Goal: Task Accomplishment & Management: Complete application form

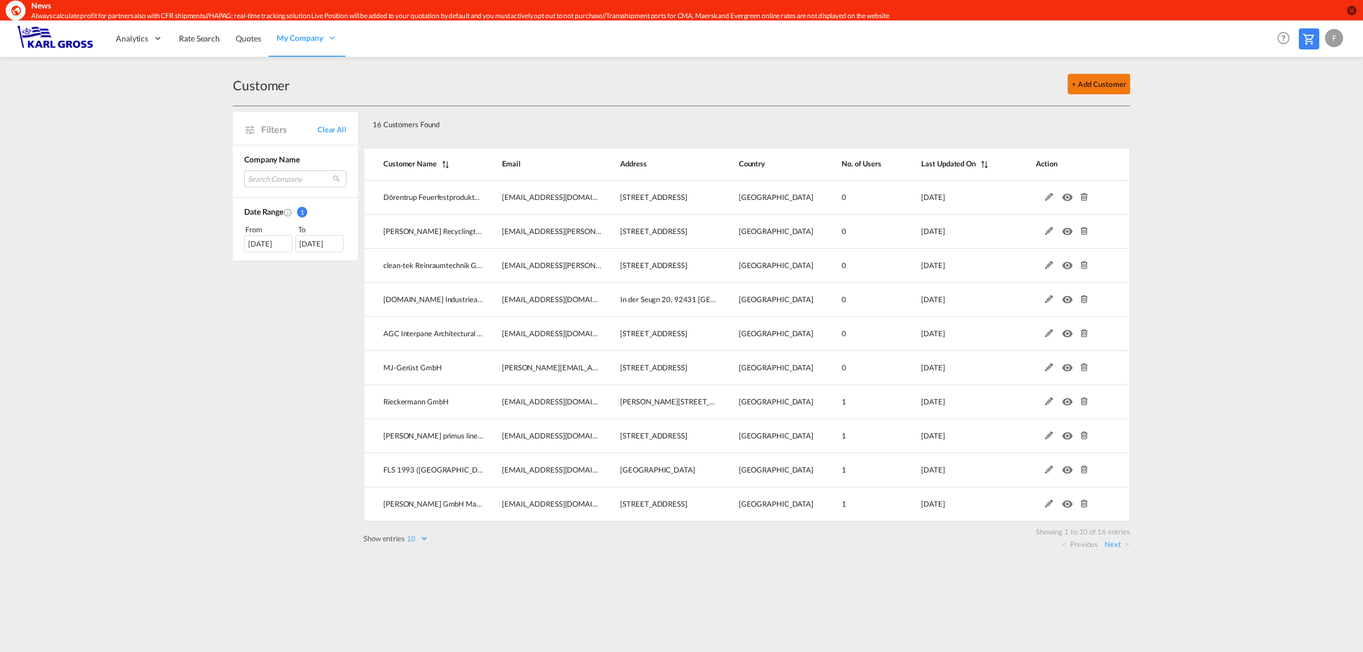
click at [1090, 81] on button "+ Add Customer" at bounding box center [1099, 84] width 62 height 20
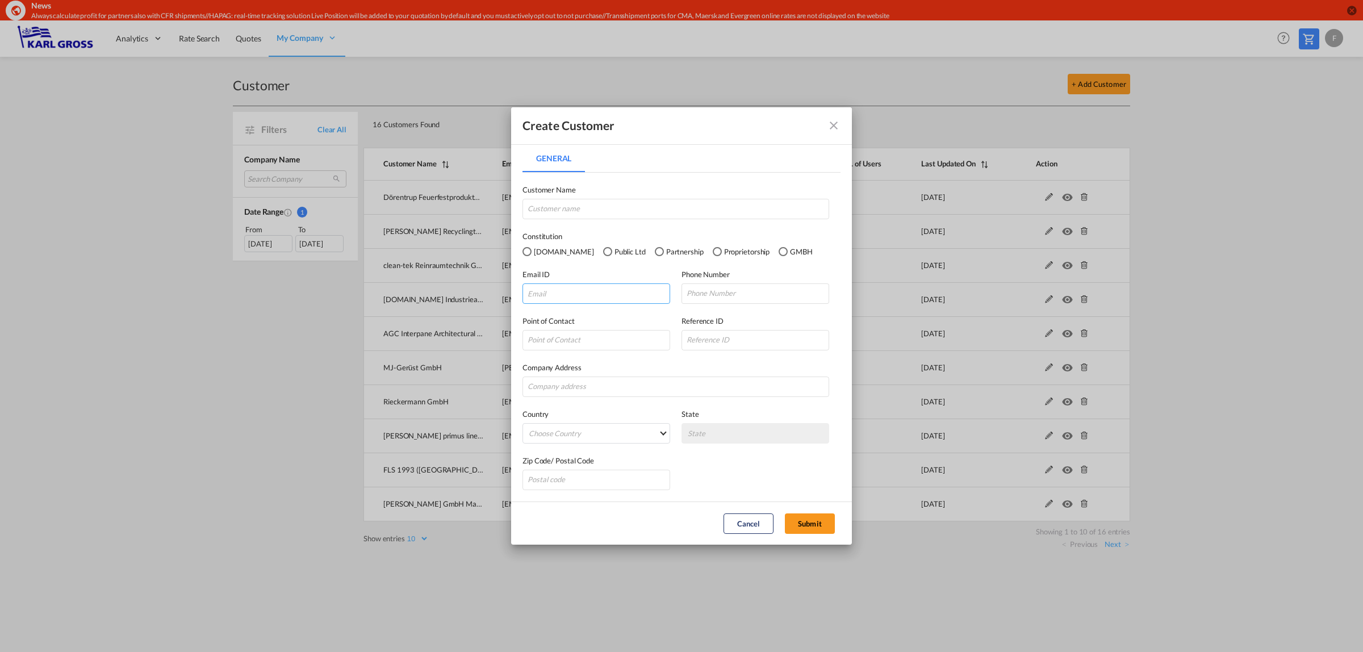
click at [561, 293] on input "General General ..." at bounding box center [597, 293] width 148 height 20
click at [560, 214] on input "General General ..." at bounding box center [676, 209] width 307 height 20
click at [546, 210] on input "General General ..." at bounding box center [676, 209] width 307 height 20
type input "Aug. [PERSON_NAME] jun. GmbH"
click at [779, 251] on div "GMBH" at bounding box center [783, 251] width 9 height 9
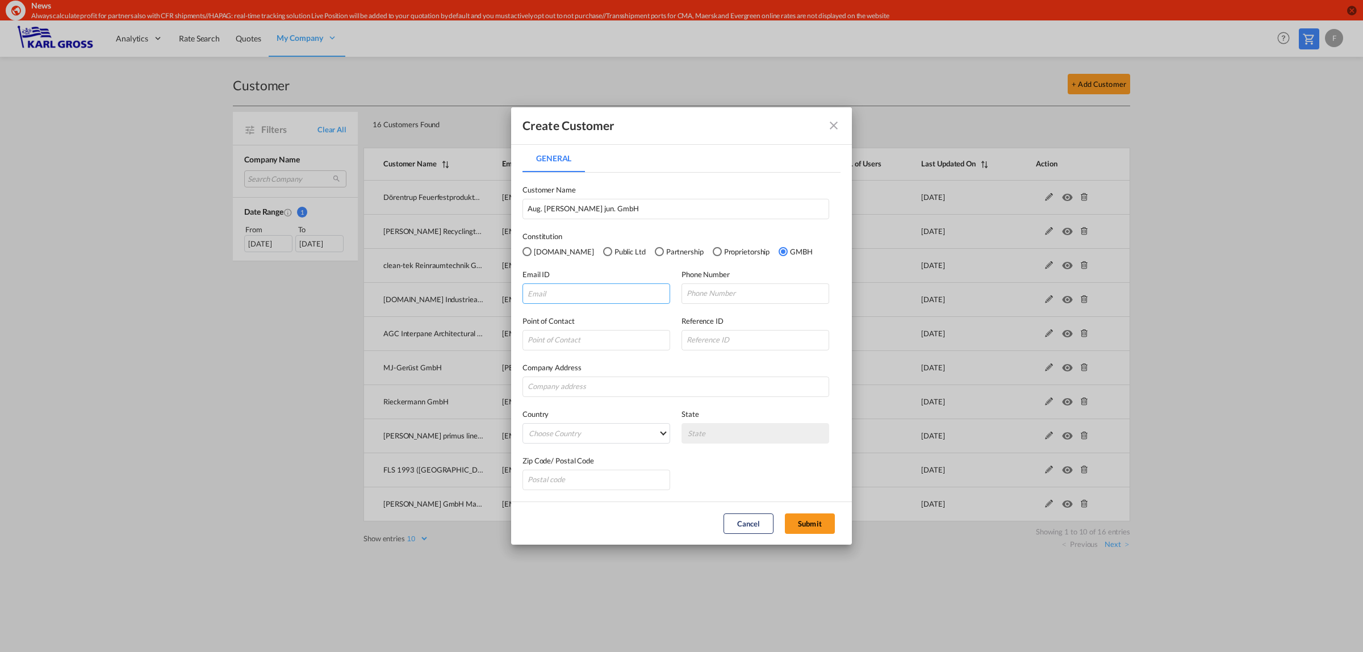
click at [578, 302] on input "General General ..." at bounding box center [597, 293] width 148 height 20
click at [557, 291] on input "General General ..." at bounding box center [597, 293] width 148 height 20
paste input "[EMAIL_ADDRESS][PERSON_NAME][DOMAIN_NAME]"
type input "[EMAIL_ADDRESS][PERSON_NAME][DOMAIN_NAME]"
click at [724, 297] on input "General General ..." at bounding box center [756, 293] width 148 height 20
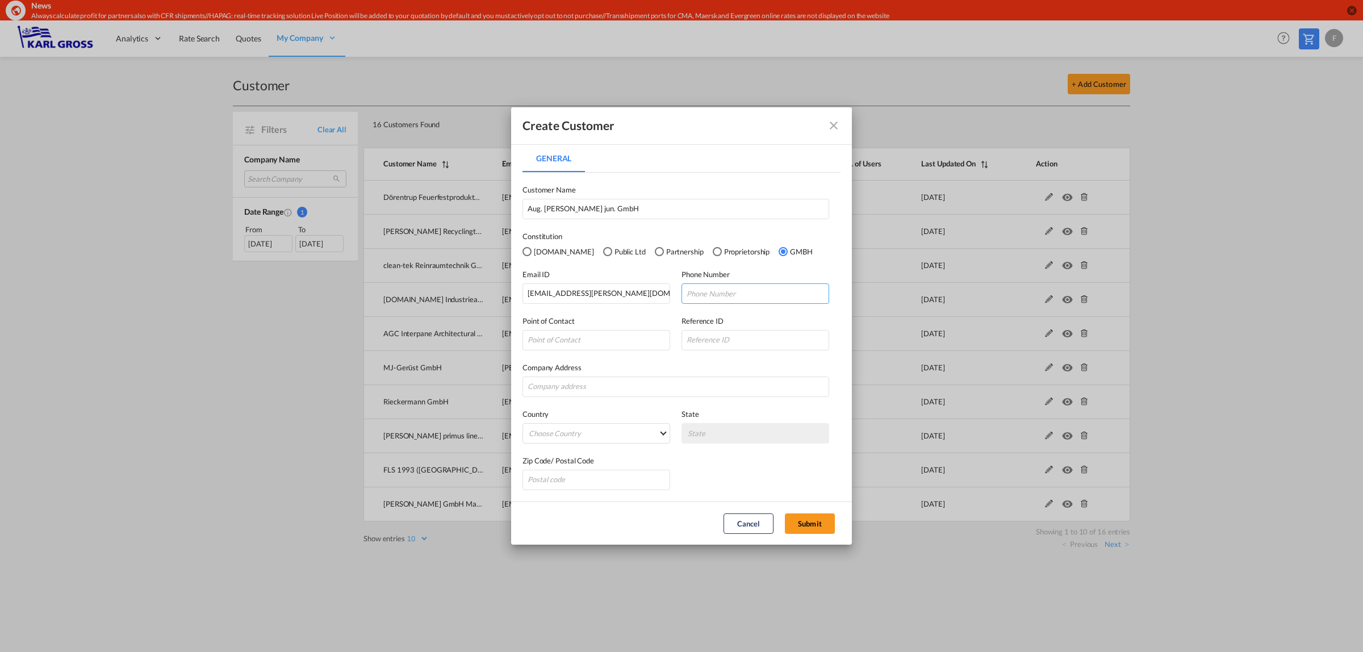
click at [700, 289] on input "General General ..." at bounding box center [756, 293] width 148 height 20
paste input "[PHONE_NUMBER]"
type input "[PHONE_NUMBER]"
click at [567, 341] on input "General General ..." at bounding box center [597, 340] width 148 height 20
click at [575, 390] on input "General General ..." at bounding box center [676, 387] width 307 height 20
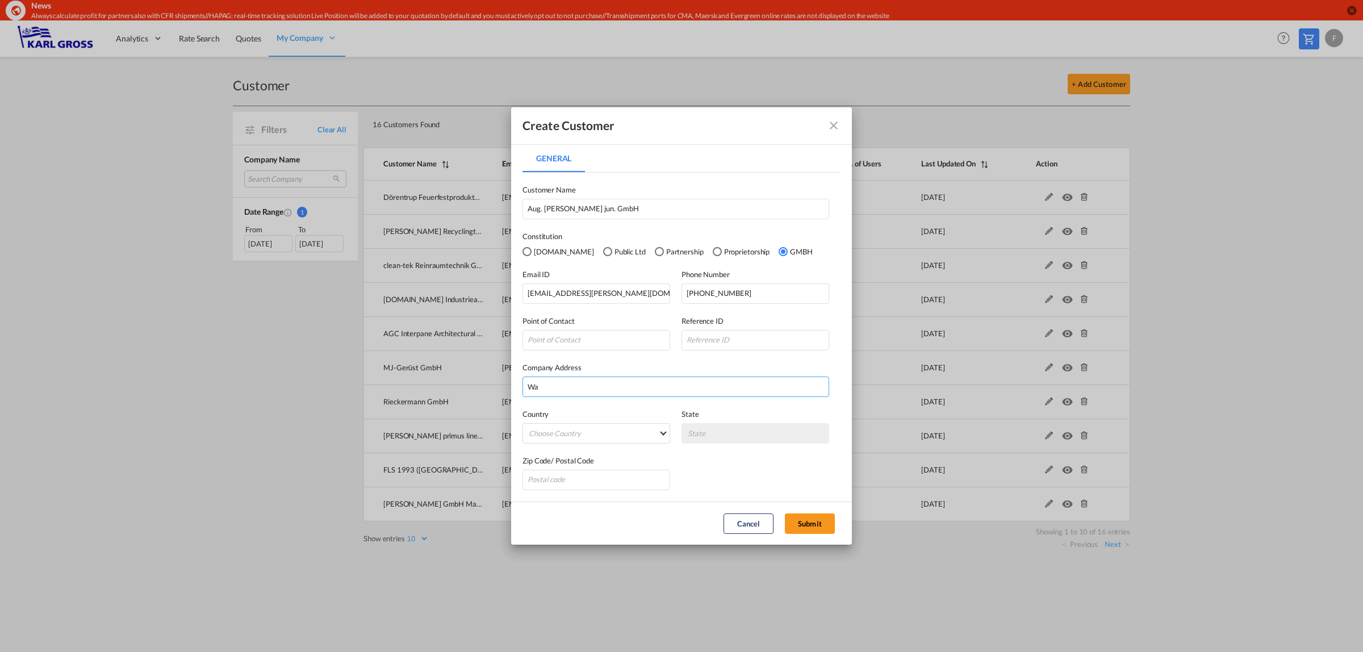
type input "W"
type input "Aug. [PERSON_NAME] jun. GmbH [STREET_ADDRESS]"
click at [635, 435] on md-select "Choose Country [GEOGRAPHIC_DATA] [GEOGRAPHIC_DATA] [GEOGRAPHIC_DATA] [US_STATE]…" at bounding box center [597, 433] width 148 height 20
click at [614, 413] on input "search" at bounding box center [616, 406] width 180 height 27
type input "ö"
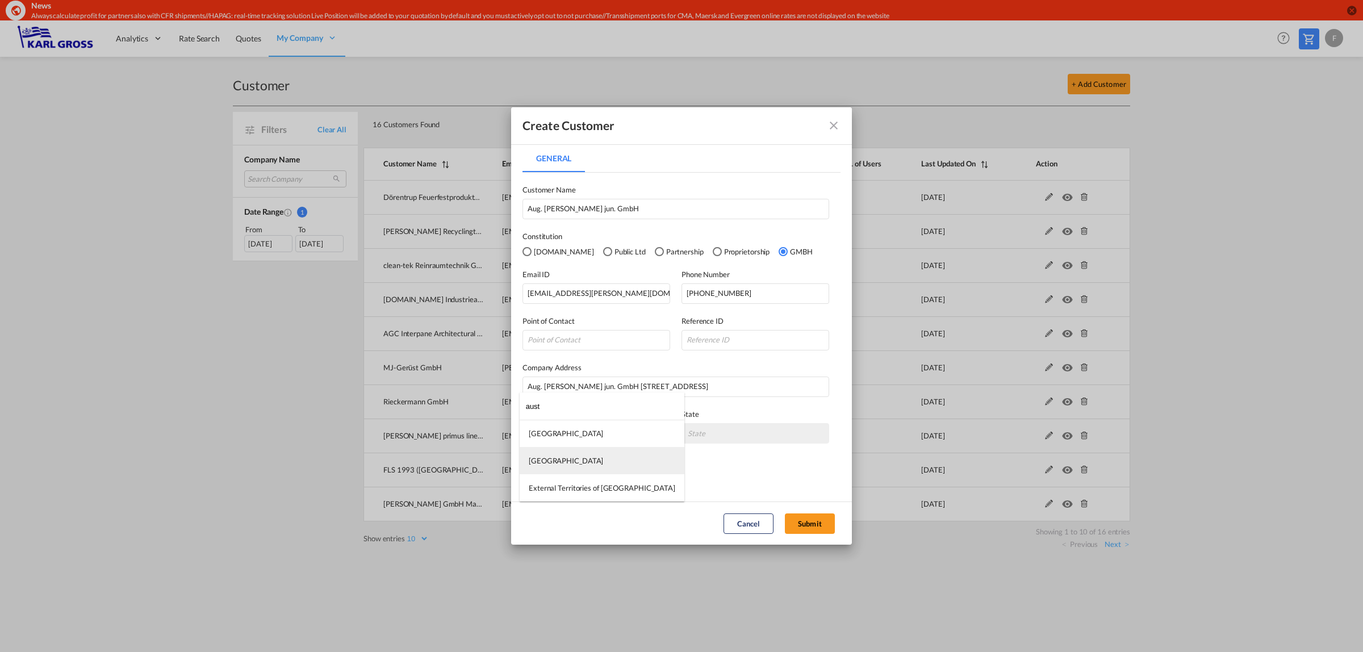
type input "aust"
click at [601, 461] on md-option "[GEOGRAPHIC_DATA]" at bounding box center [602, 460] width 165 height 27
click at [581, 489] on input "General General ..." at bounding box center [597, 480] width 148 height 20
type input "1015"
click at [815, 523] on button "Submit" at bounding box center [810, 524] width 50 height 20
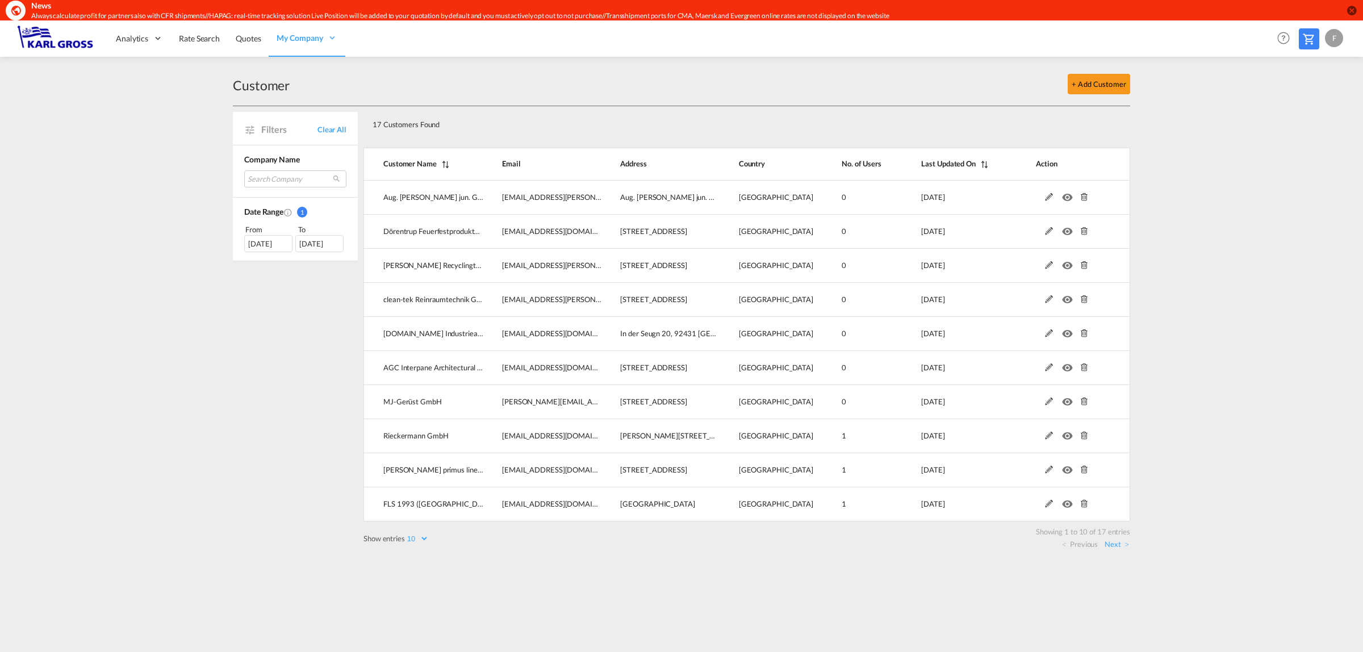
click at [787, 78] on div "+ Add Customer" at bounding box center [710, 84] width 841 height 20
click at [203, 44] on link "Rate Search" at bounding box center [199, 38] width 57 height 37
